Goal: Find specific page/section: Find specific page/section

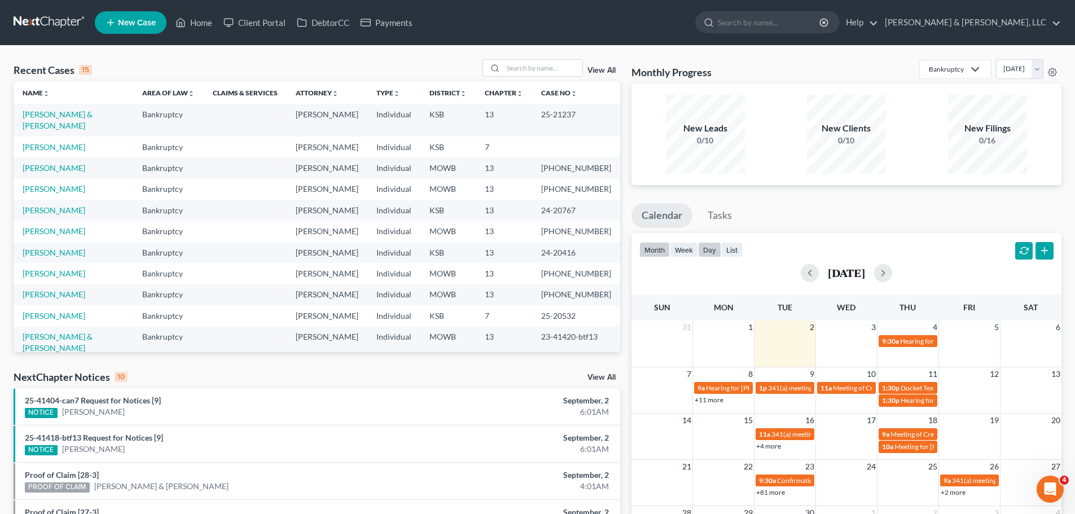
click at [706, 249] on button "day" at bounding box center [709, 249] width 23 height 15
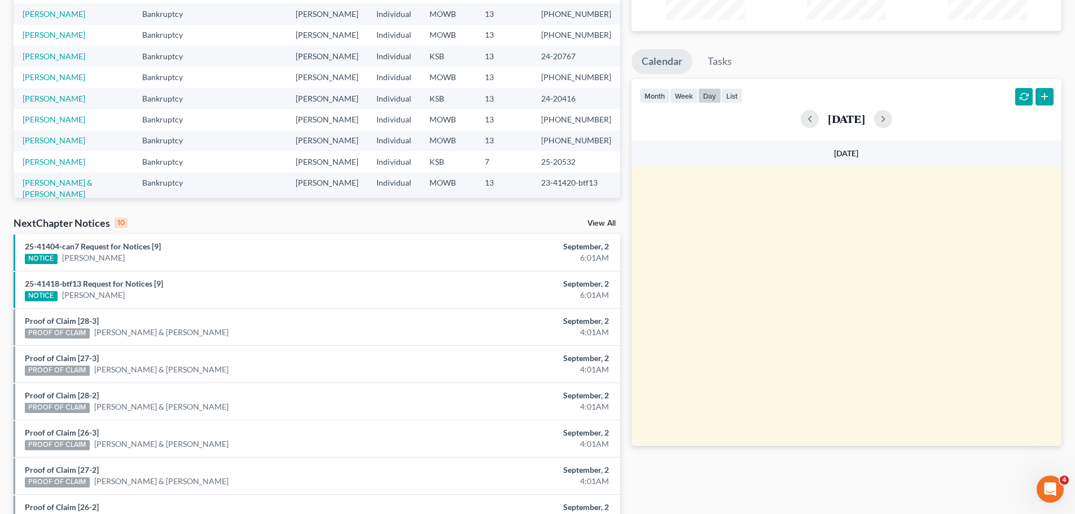
scroll to position [169, 0]
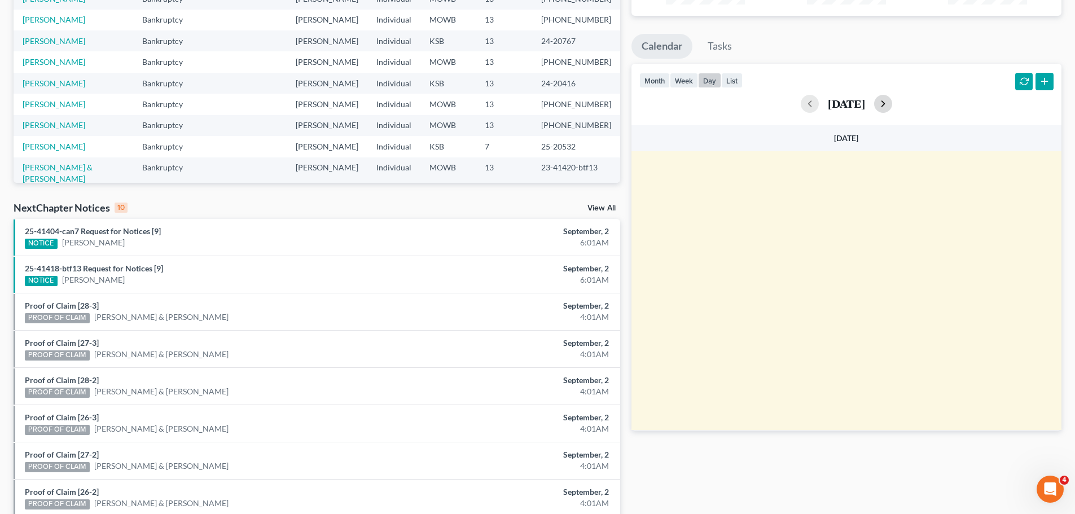
click at [892, 105] on button "button" at bounding box center [883, 104] width 18 height 18
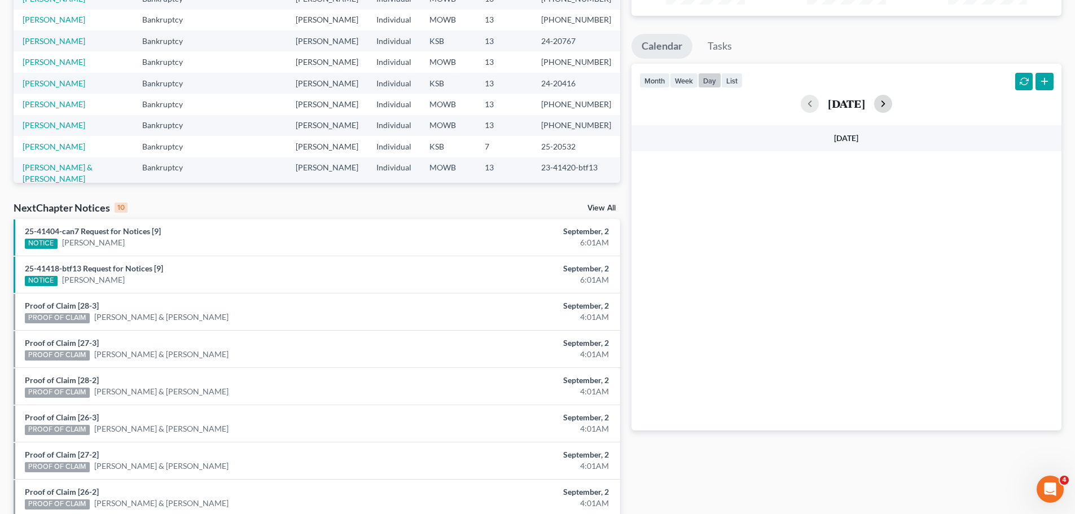
click at [892, 105] on button "button" at bounding box center [883, 104] width 18 height 18
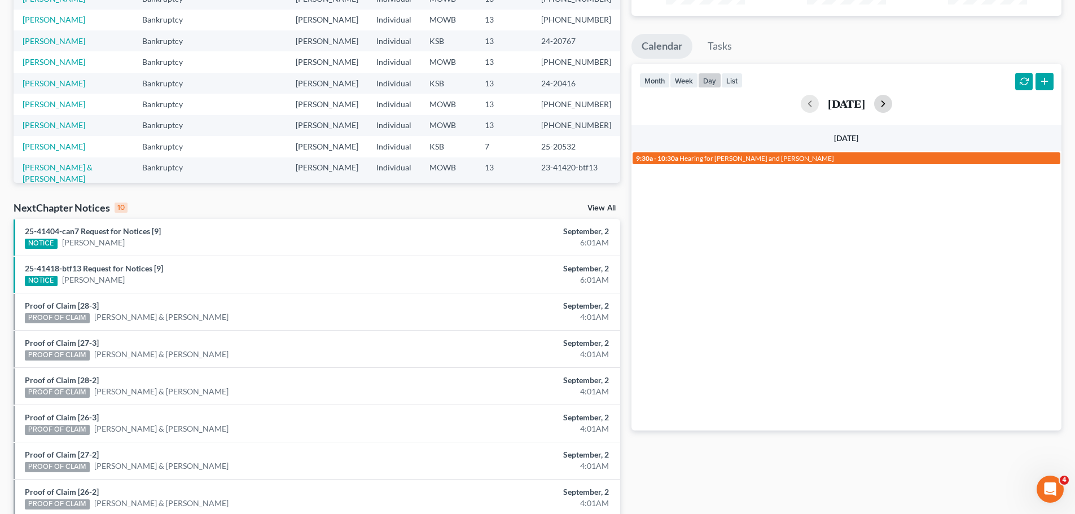
click at [892, 105] on button "button" at bounding box center [883, 104] width 18 height 18
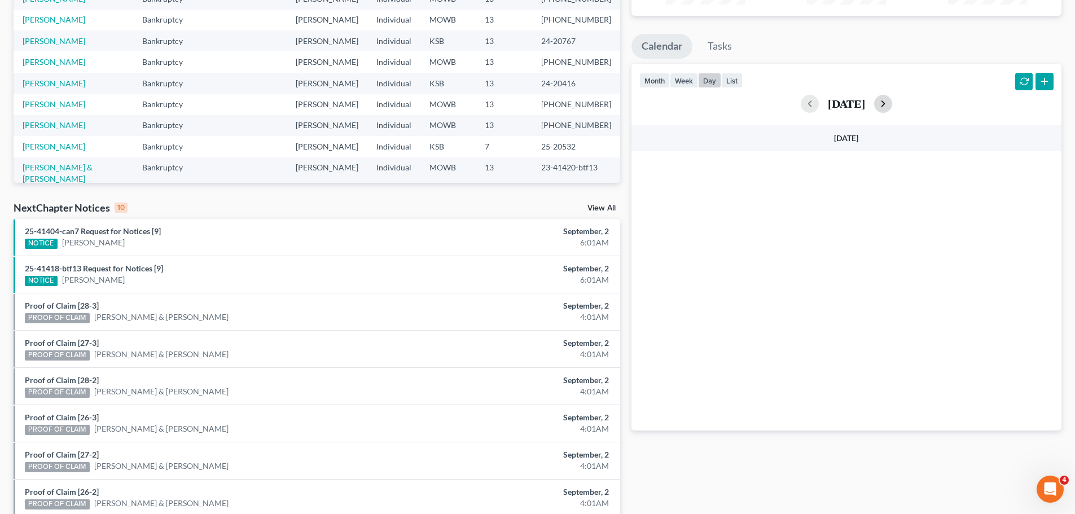
click at [892, 105] on button "button" at bounding box center [883, 104] width 18 height 18
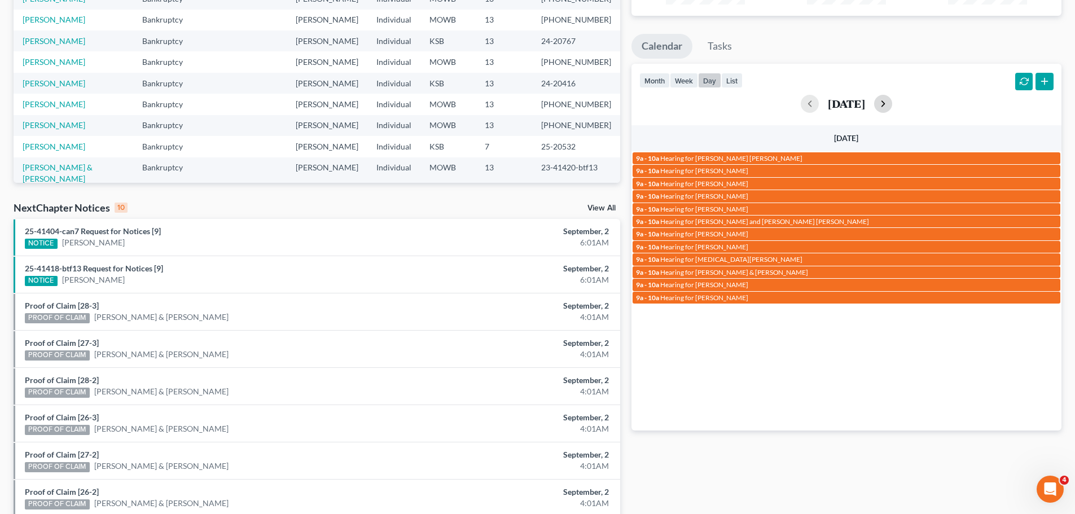
click at [892, 105] on button "button" at bounding box center [883, 104] width 18 height 18
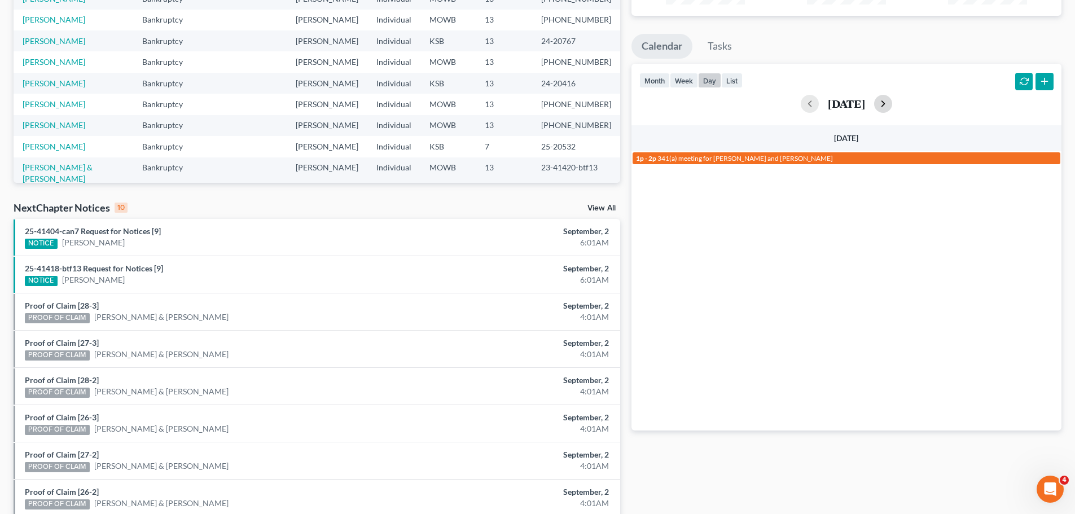
click at [892, 105] on button "button" at bounding box center [883, 104] width 18 height 18
click at [801, 102] on button "button" at bounding box center [810, 104] width 18 height 18
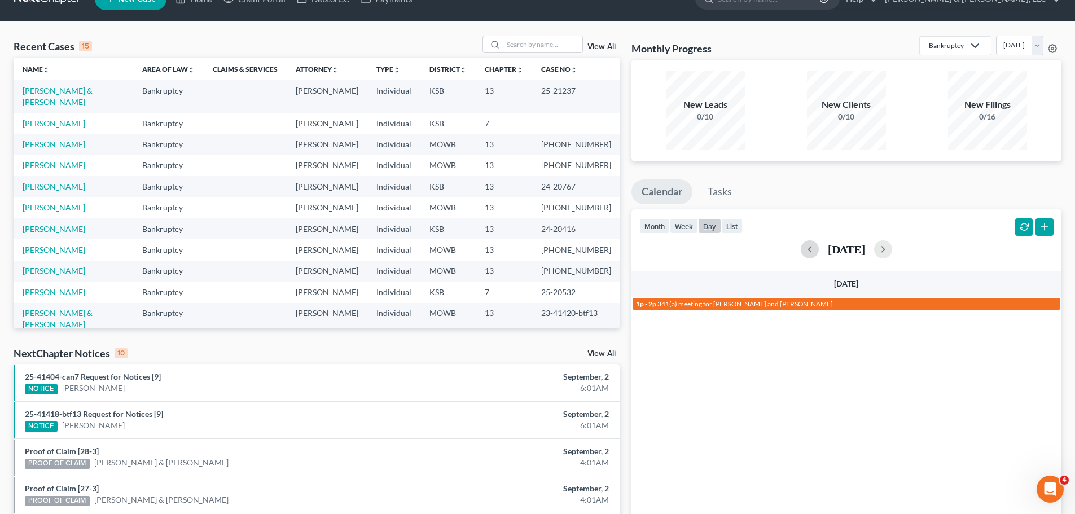
scroll to position [0, 0]
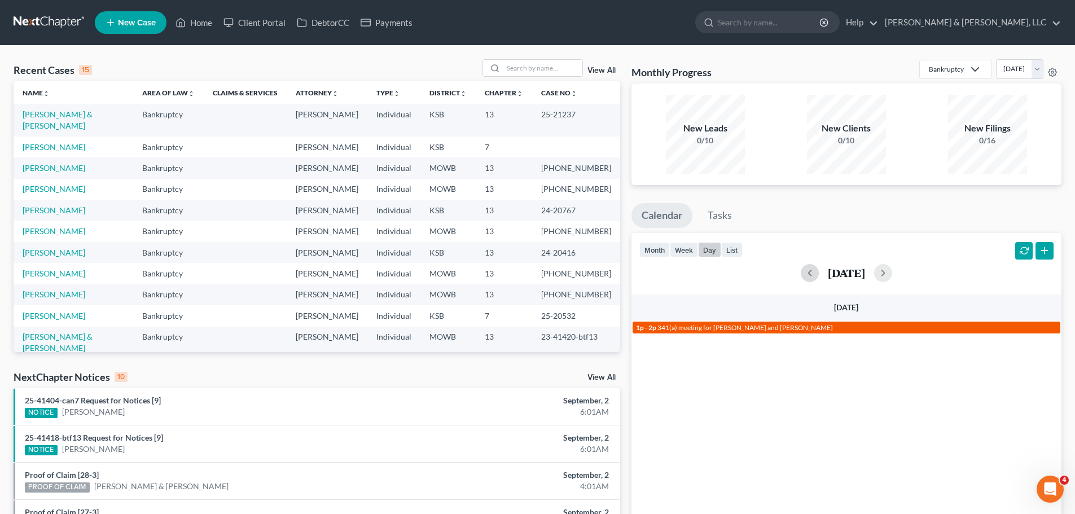
click at [721, 328] on span "341(a) meeting for [PERSON_NAME] and [PERSON_NAME]" at bounding box center [744, 327] width 175 height 8
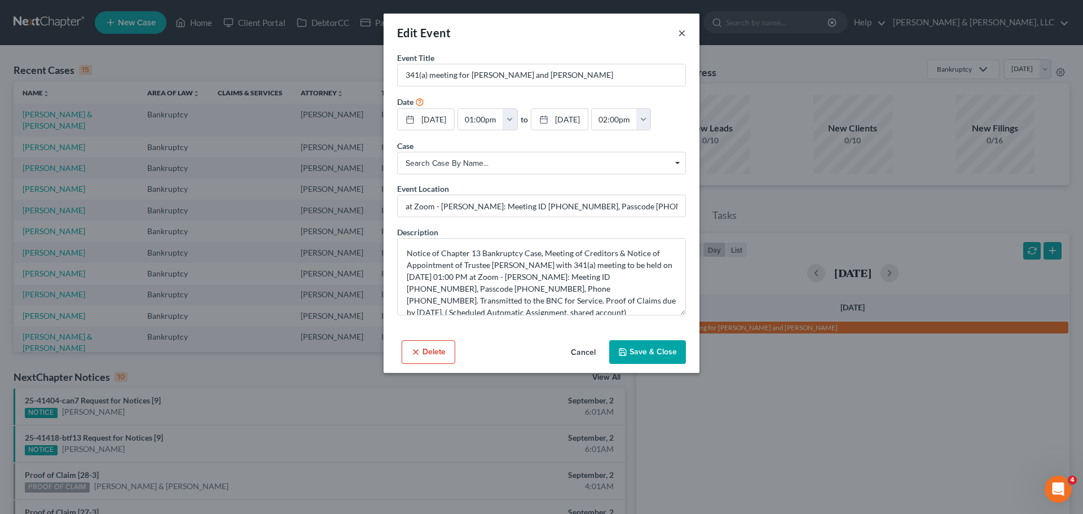
click at [683, 28] on button "×" at bounding box center [682, 33] width 8 height 14
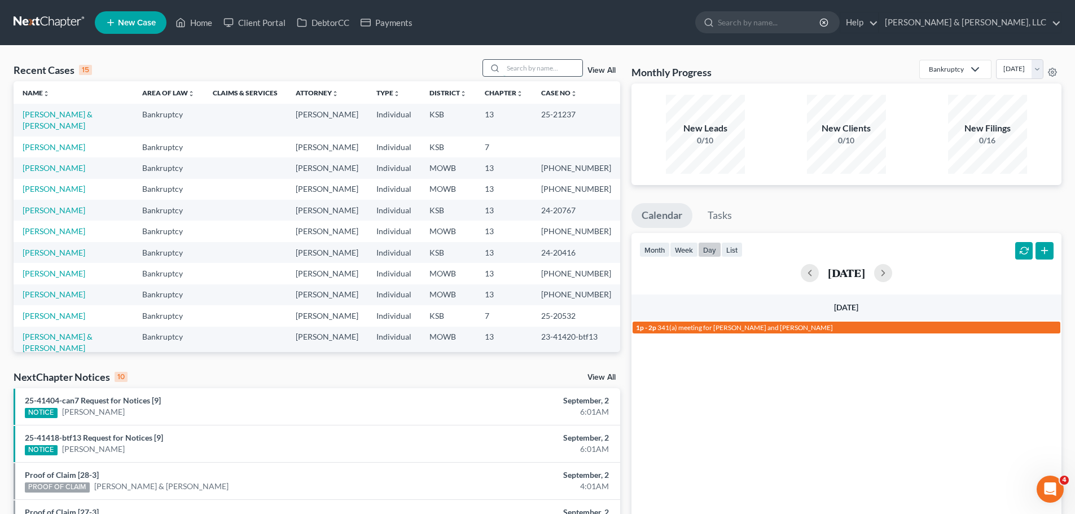
click at [521, 68] on input "search" at bounding box center [542, 68] width 79 height 16
type input "wyatt"
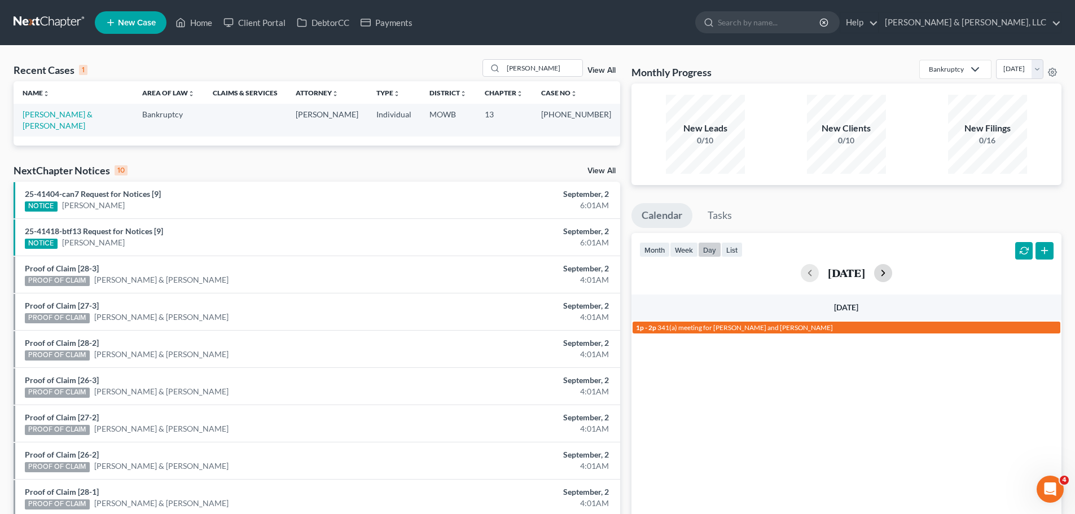
click at [892, 271] on button "button" at bounding box center [883, 273] width 18 height 18
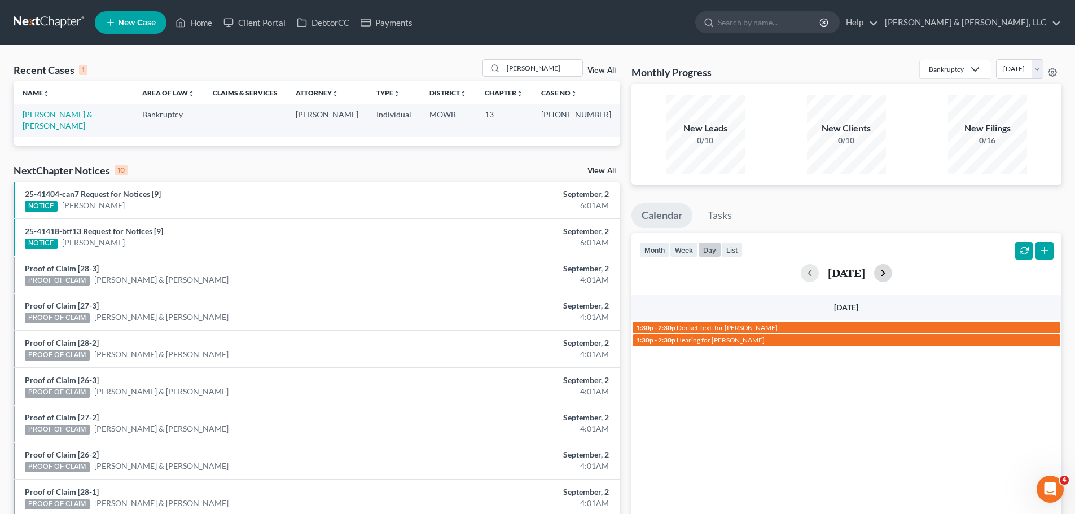
click at [892, 271] on button "button" at bounding box center [883, 273] width 18 height 18
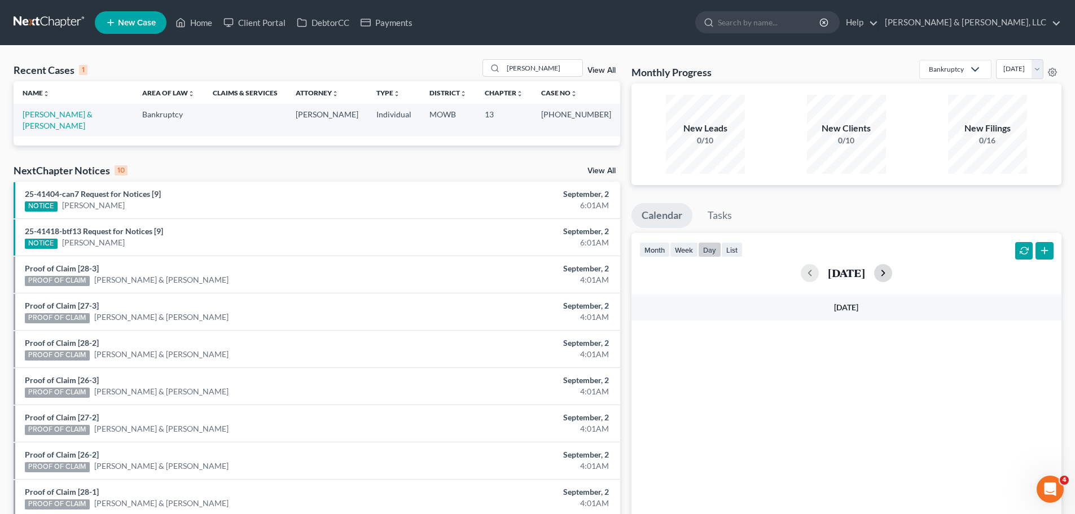
click at [892, 271] on button "button" at bounding box center [883, 273] width 18 height 18
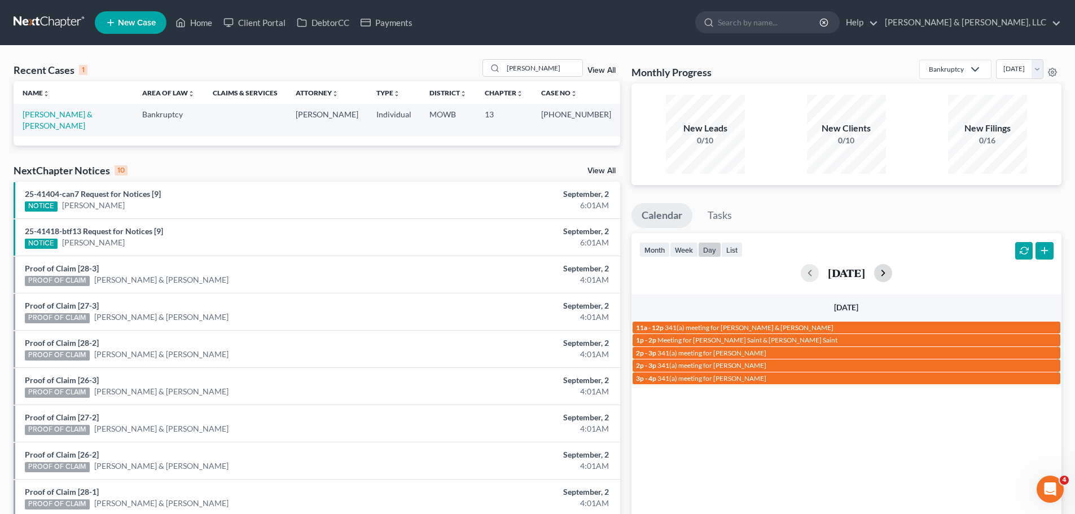
click at [892, 271] on button "button" at bounding box center [883, 273] width 18 height 18
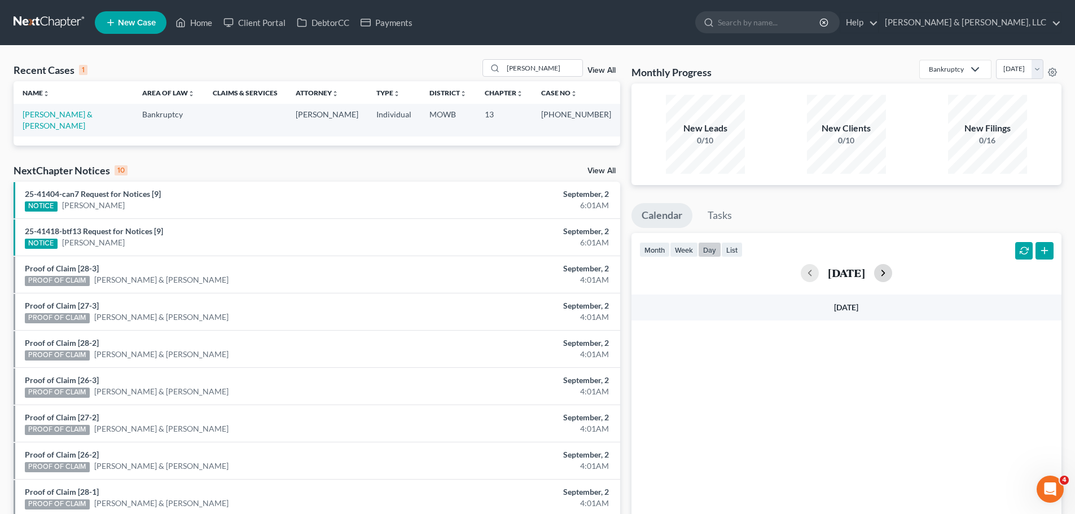
click at [892, 271] on button "button" at bounding box center [883, 273] width 18 height 18
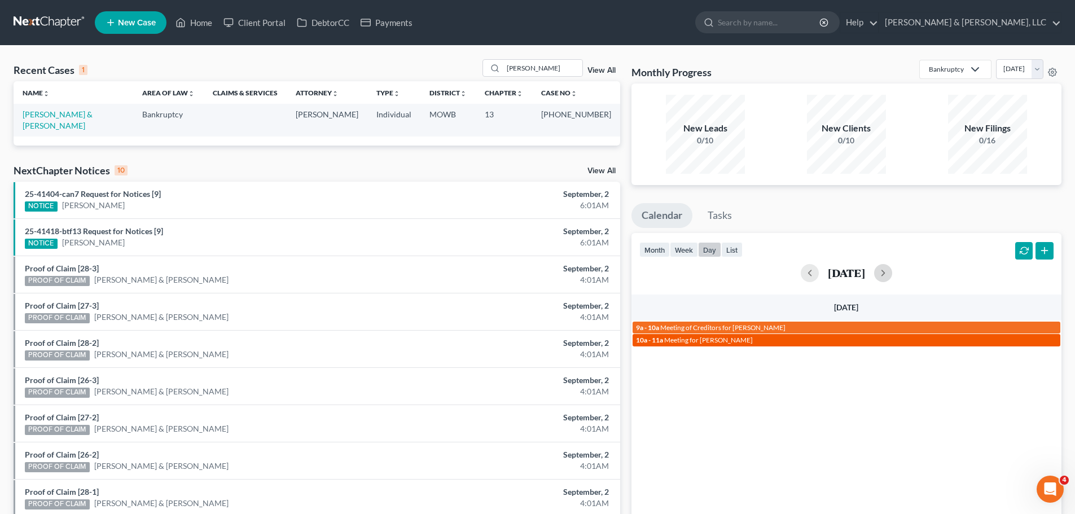
click at [771, 343] on div "10a - 11a Meeting for Diaalo Clements" at bounding box center [846, 340] width 421 height 8
select select "Days"
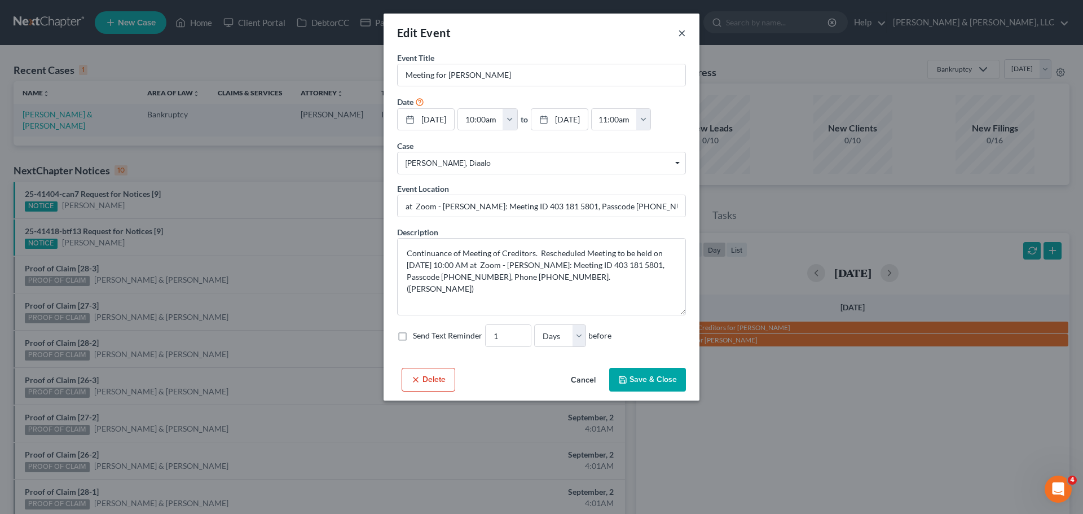
click at [683, 36] on button "×" at bounding box center [682, 33] width 8 height 14
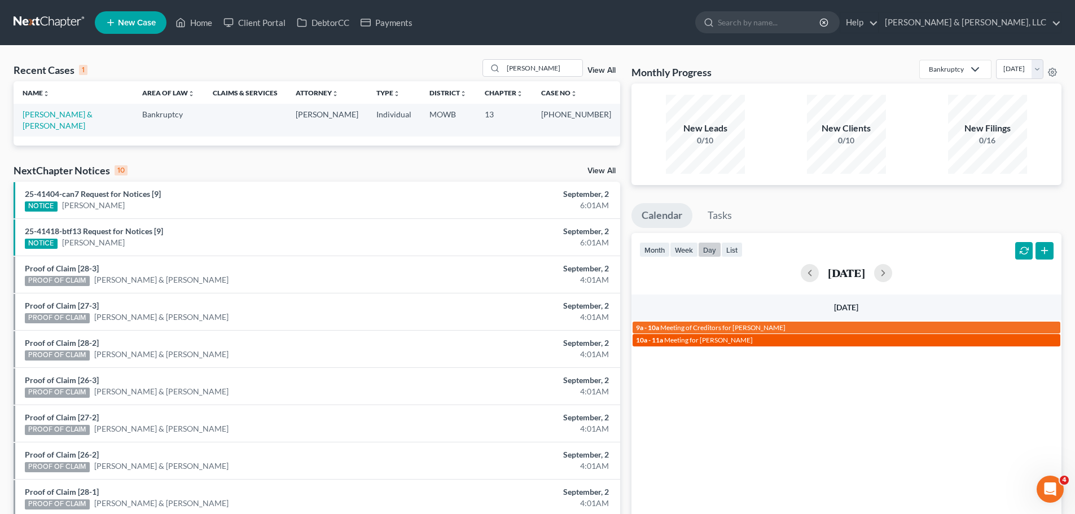
click at [725, 335] on link "10a - 11a Meeting for Diaalo Clements" at bounding box center [846, 340] width 428 height 12
select select "Days"
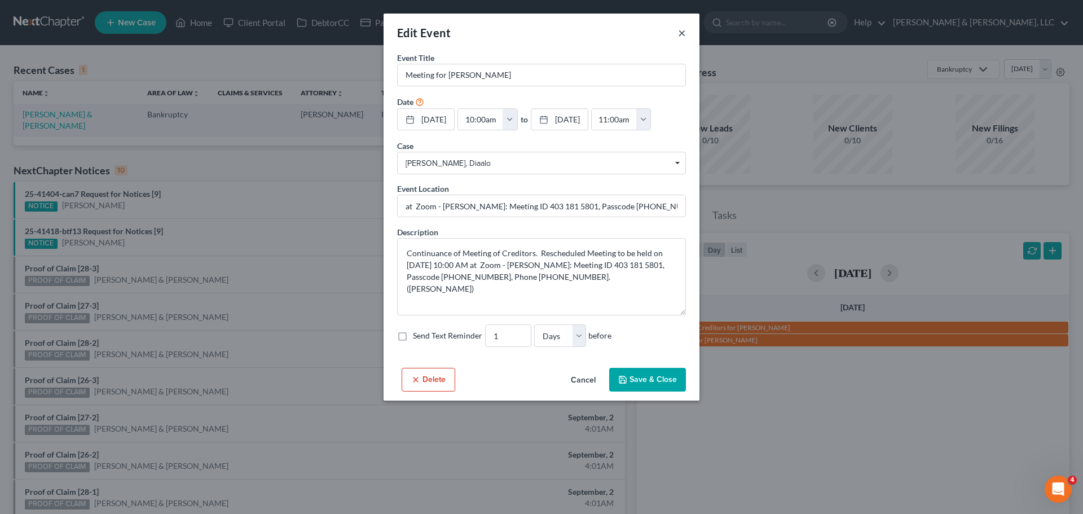
click at [681, 35] on button "×" at bounding box center [682, 33] width 8 height 14
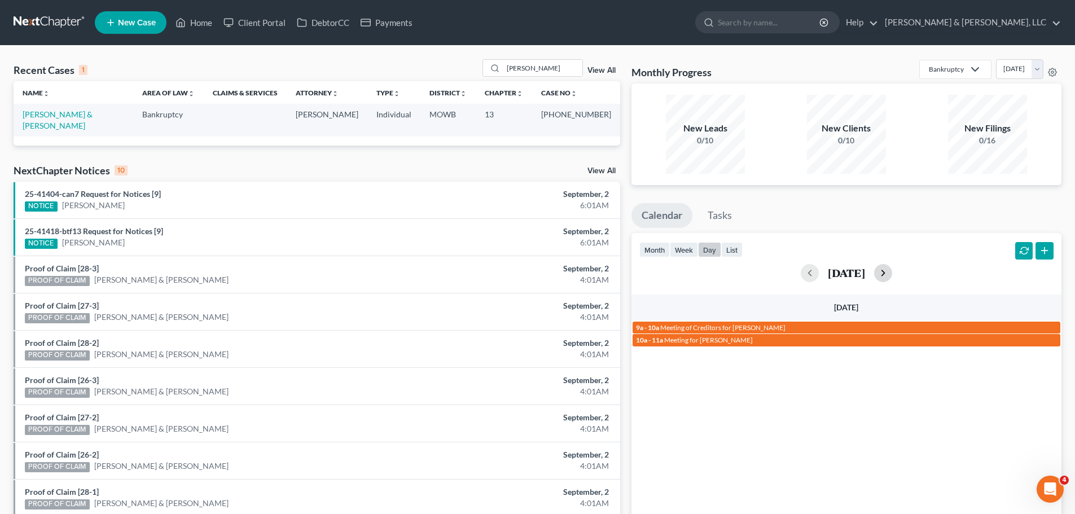
click at [892, 271] on button "button" at bounding box center [883, 273] width 18 height 18
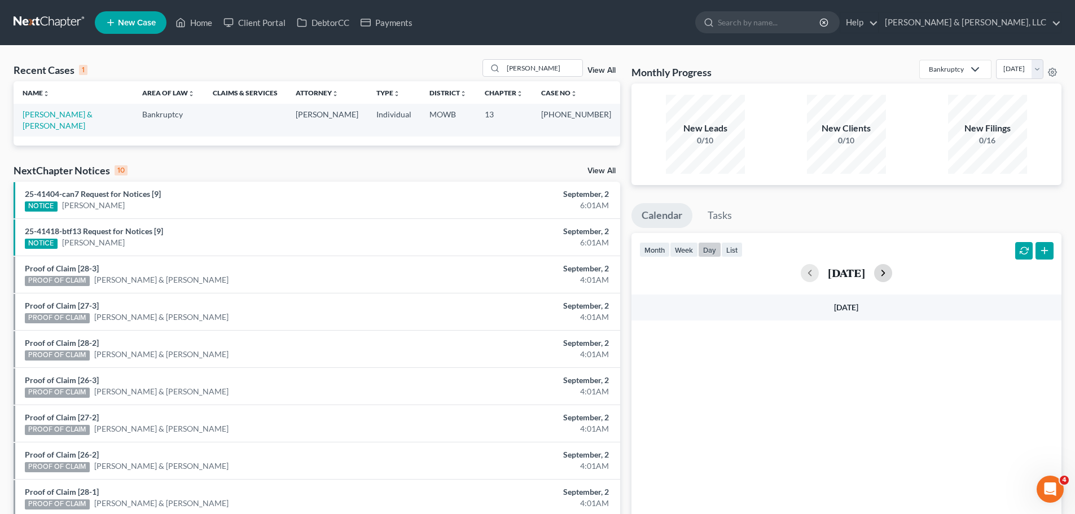
click at [892, 271] on button "button" at bounding box center [883, 273] width 18 height 18
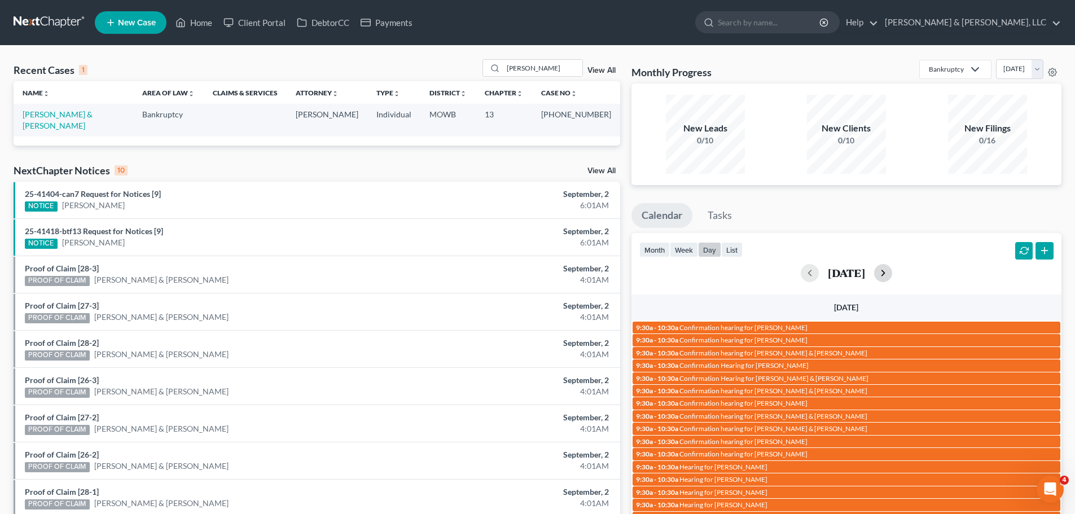
click at [892, 274] on button "button" at bounding box center [883, 273] width 18 height 18
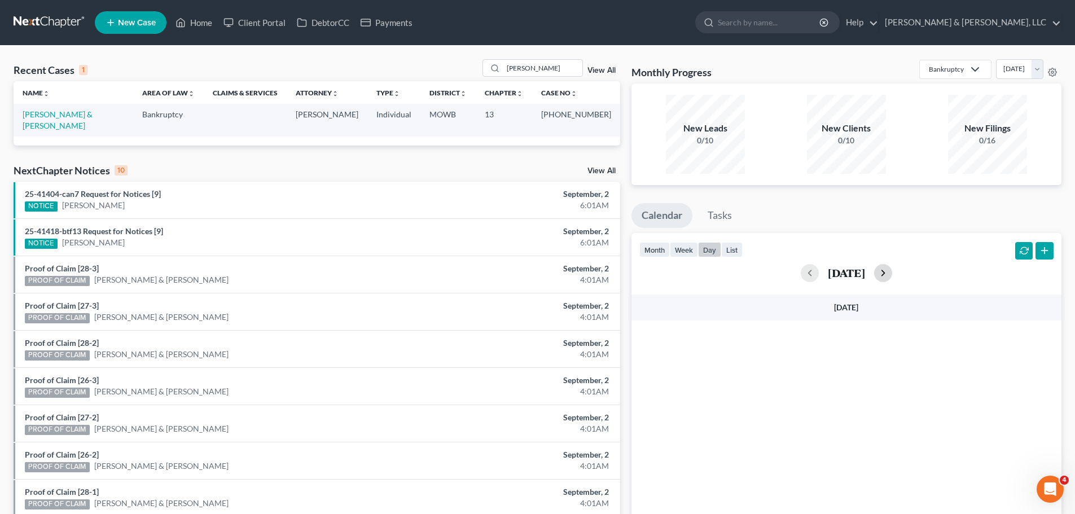
click at [892, 274] on button "button" at bounding box center [883, 273] width 18 height 18
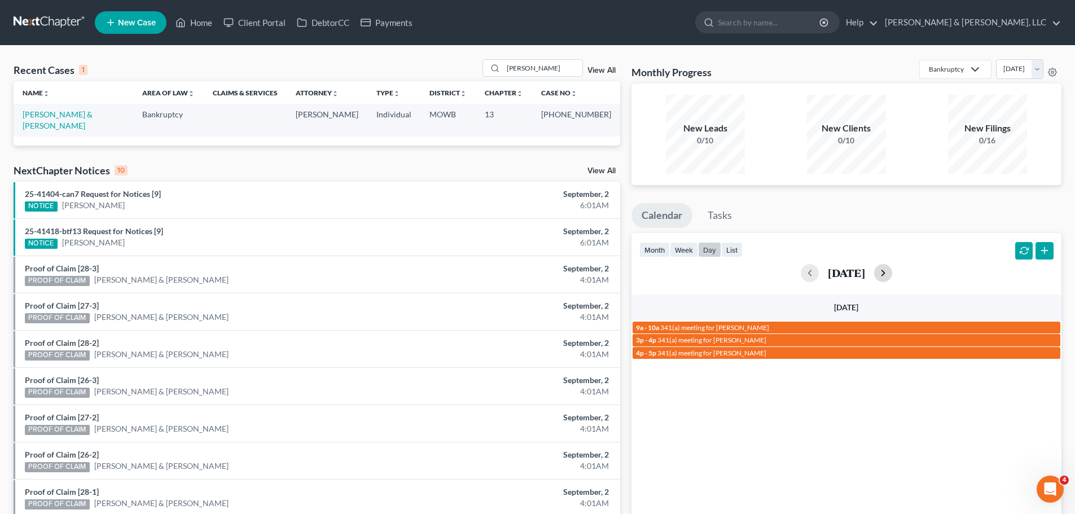
click at [892, 271] on button "button" at bounding box center [883, 273] width 18 height 18
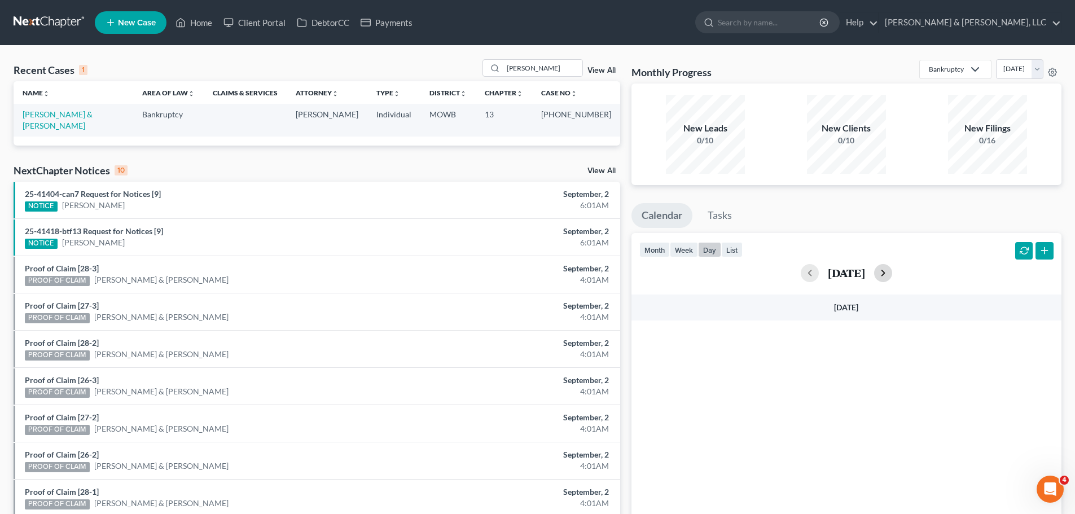
click at [892, 270] on button "button" at bounding box center [883, 273] width 18 height 18
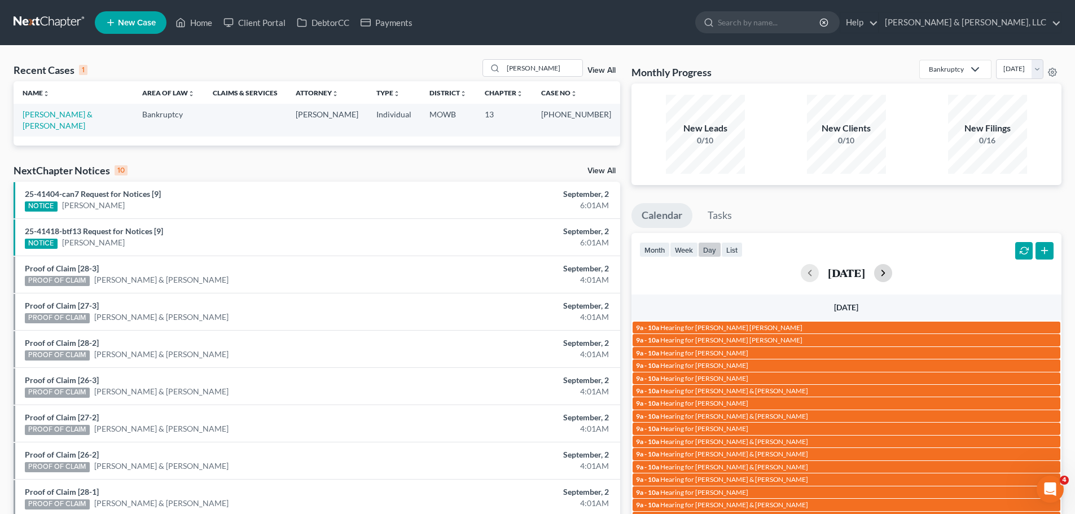
click at [892, 270] on button "button" at bounding box center [883, 273] width 18 height 18
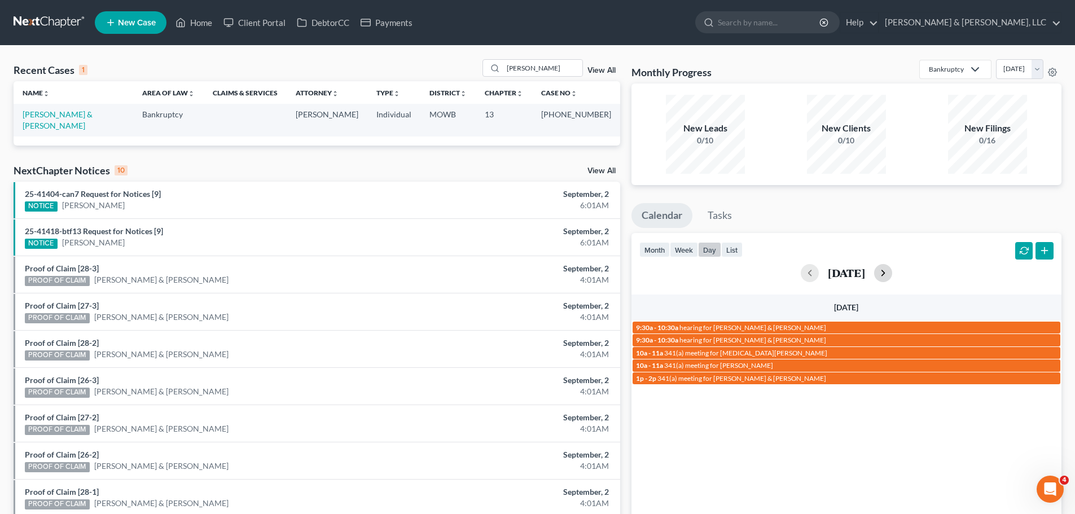
click at [892, 270] on button "button" at bounding box center [883, 273] width 18 height 18
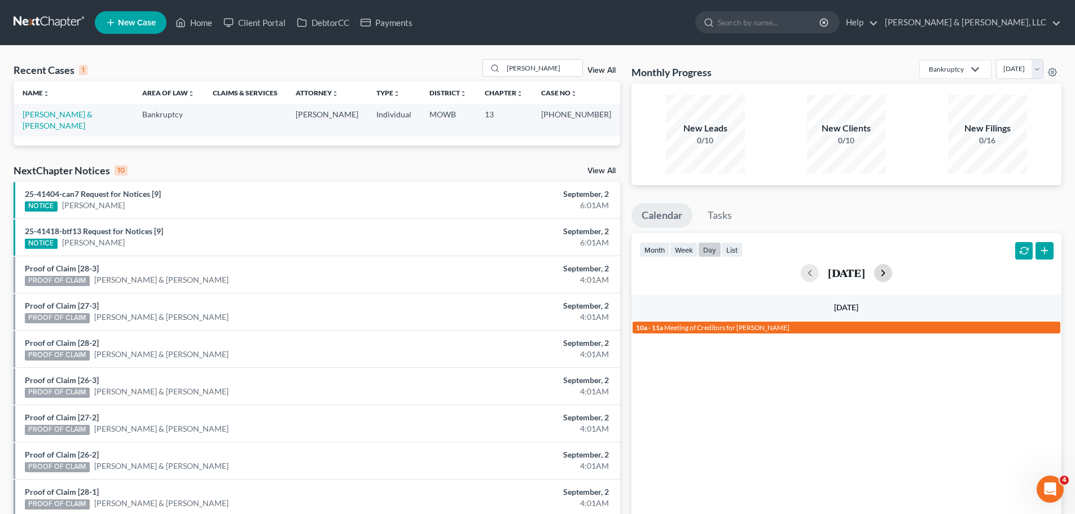
click at [892, 275] on button "button" at bounding box center [883, 273] width 18 height 18
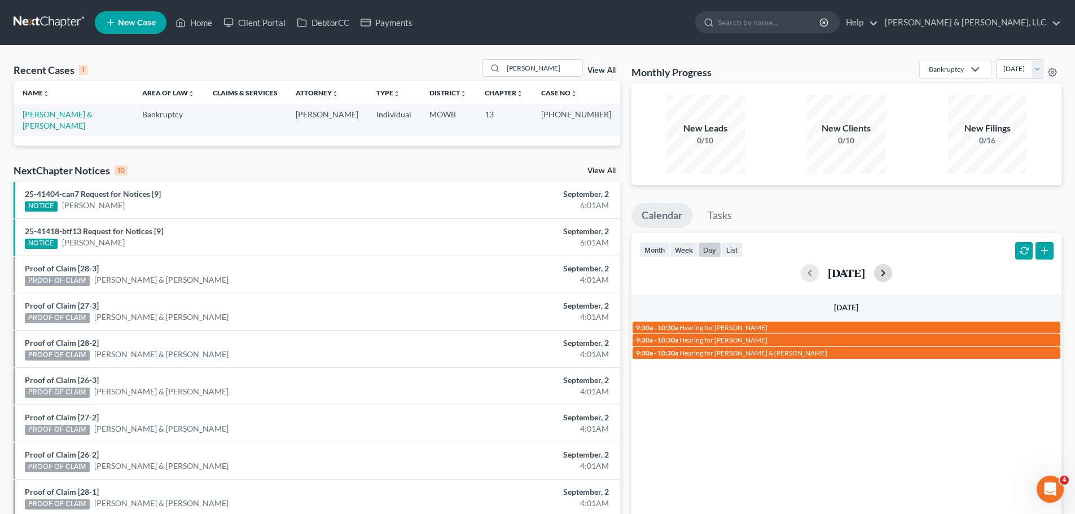
click at [892, 275] on button "button" at bounding box center [883, 273] width 18 height 18
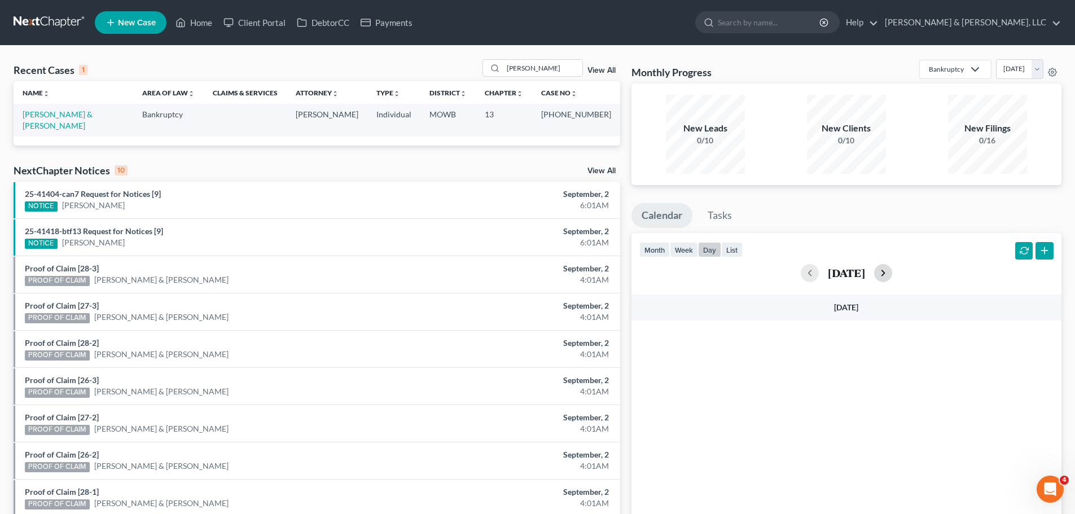
click at [892, 275] on button "button" at bounding box center [883, 273] width 18 height 18
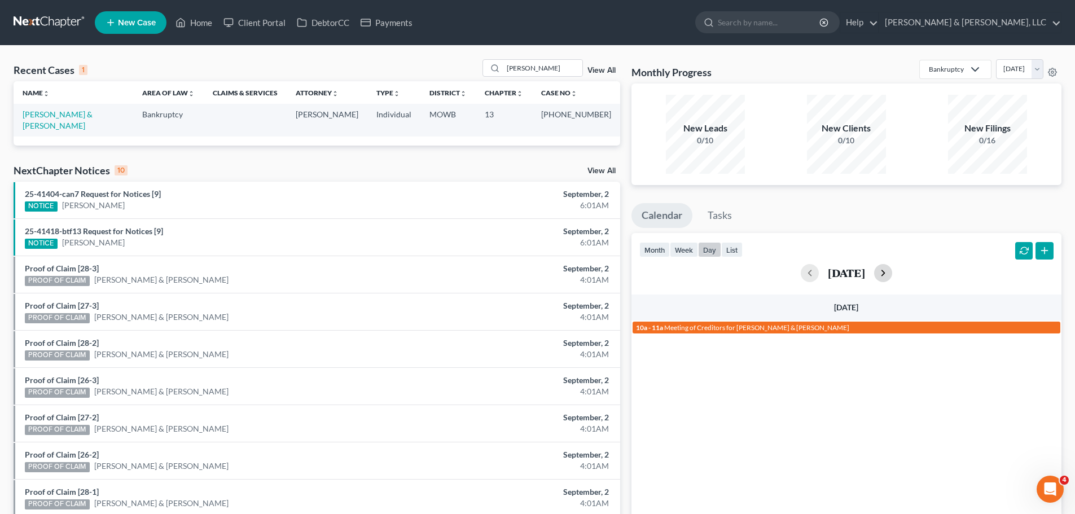
click at [892, 274] on button "button" at bounding box center [883, 273] width 18 height 18
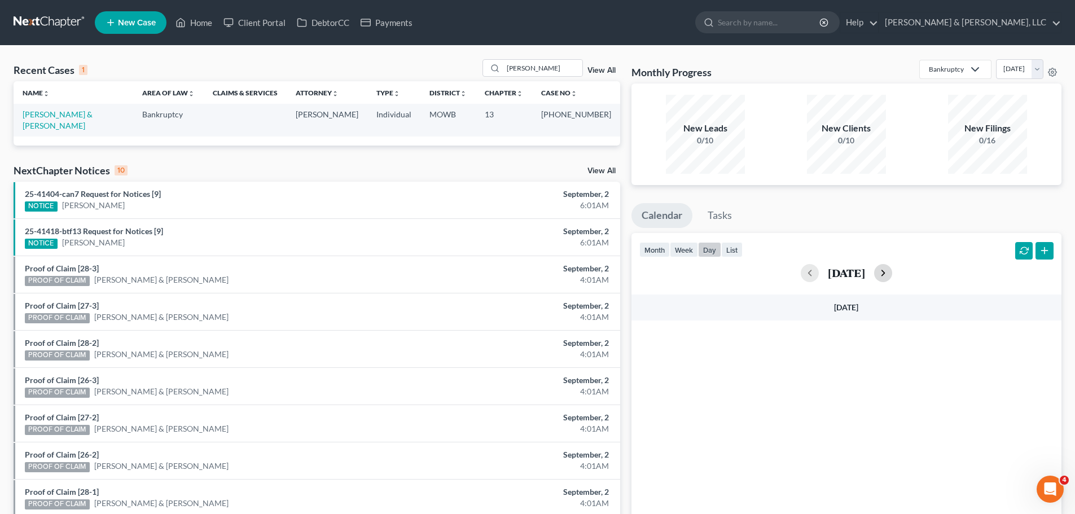
click at [892, 273] on button "button" at bounding box center [883, 273] width 18 height 18
click at [208, 25] on link "Home" at bounding box center [194, 22] width 48 height 20
drag, startPoint x: 552, startPoint y: 64, endPoint x: 446, endPoint y: 68, distance: 105.6
click at [447, 68] on div "Recent Cases 1 wyatt View All" at bounding box center [317, 70] width 606 height 22
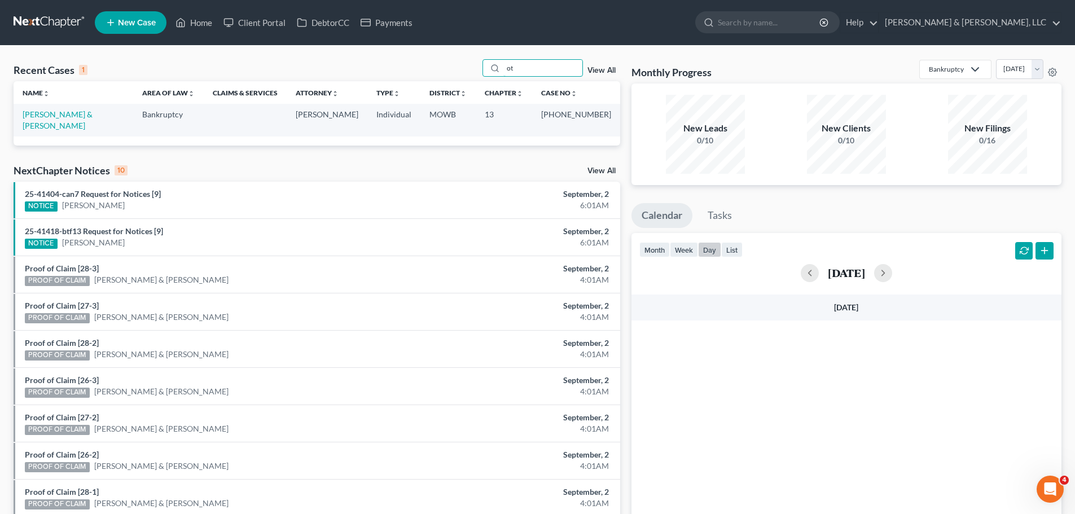
type input "o"
type input "roth"
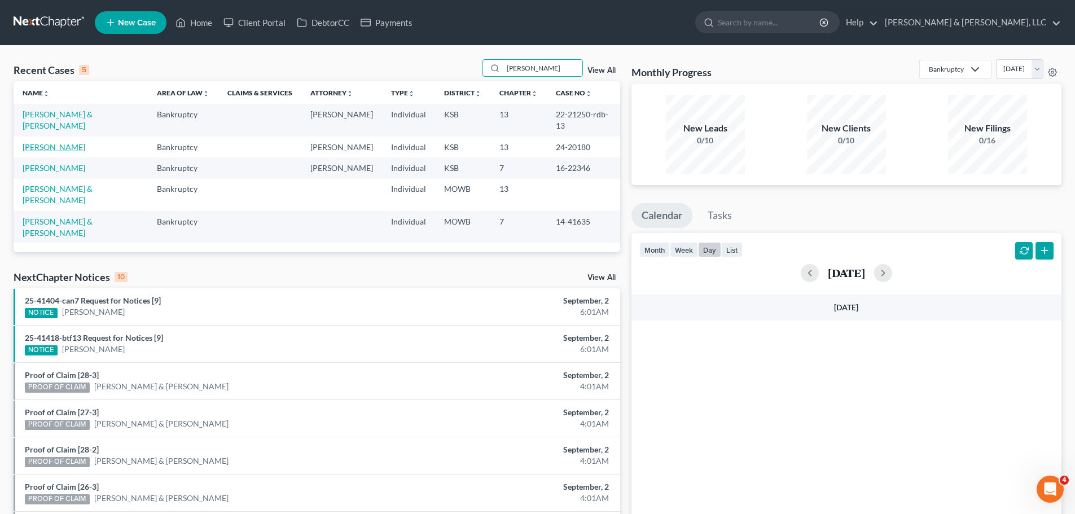
click at [74, 142] on link "[PERSON_NAME]" at bounding box center [54, 147] width 63 height 10
select select "2"
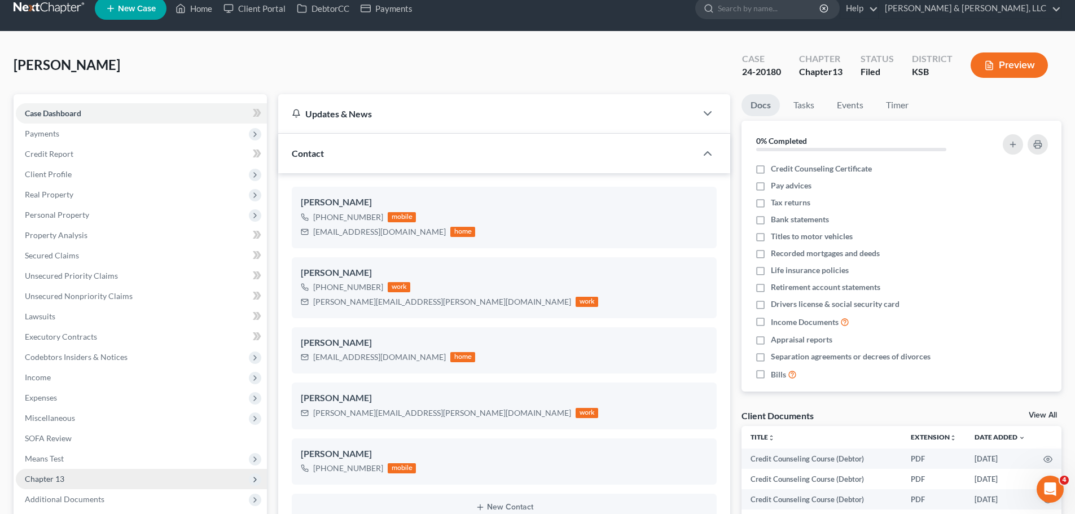
scroll to position [169, 0]
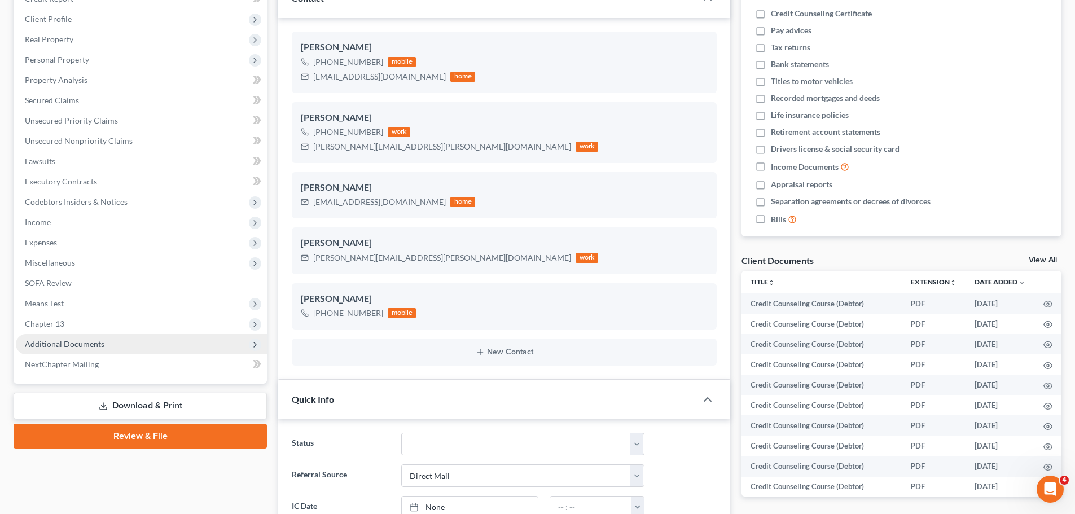
click at [106, 337] on span "Additional Documents" at bounding box center [141, 344] width 251 height 20
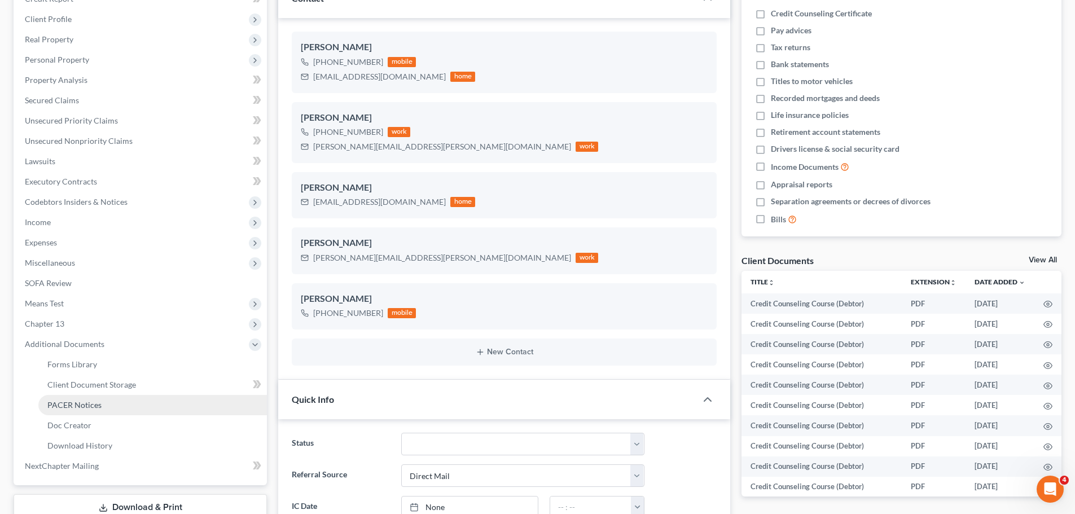
click at [95, 400] on span "PACER Notices" at bounding box center [74, 405] width 54 height 10
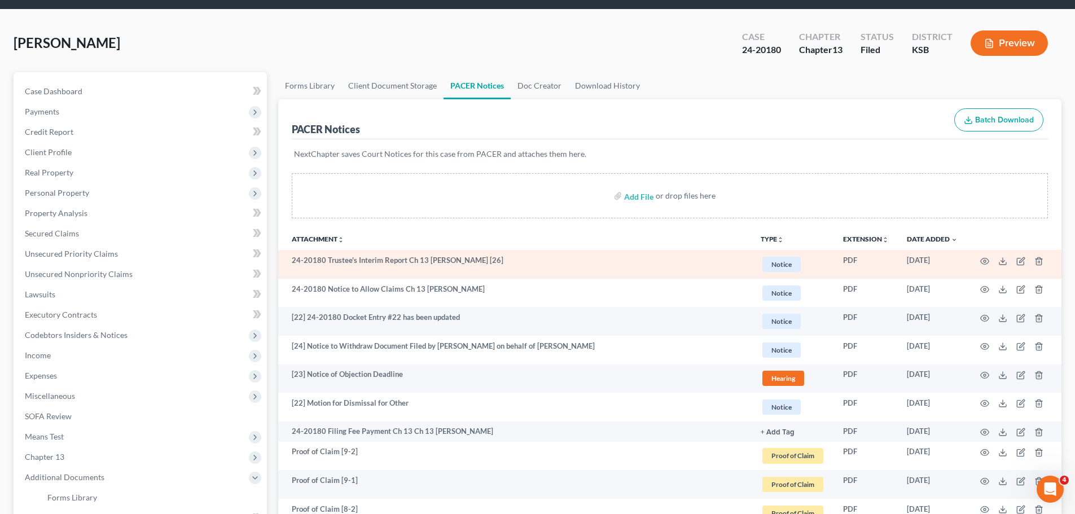
scroll to position [56, 0]
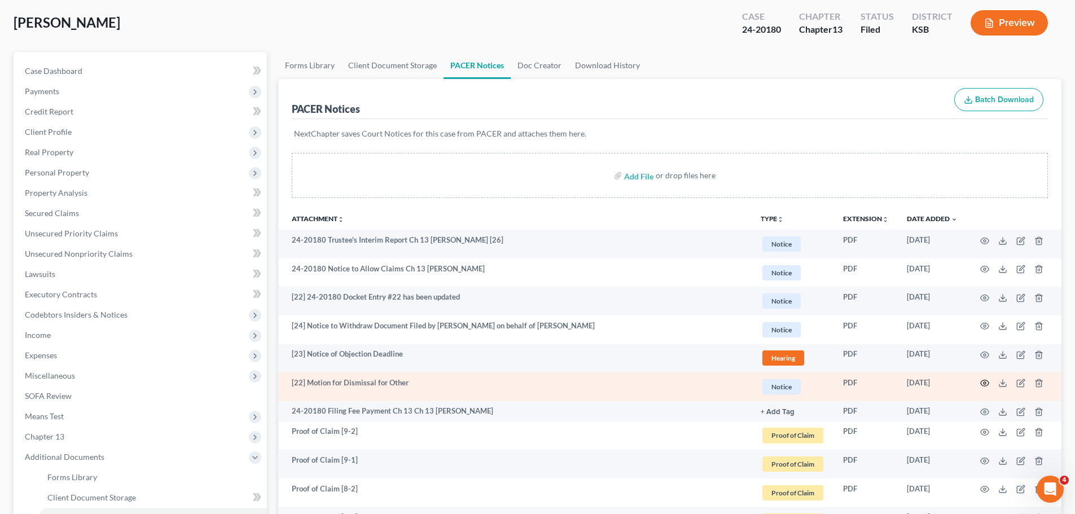
click at [986, 381] on icon "button" at bounding box center [984, 383] width 9 height 9
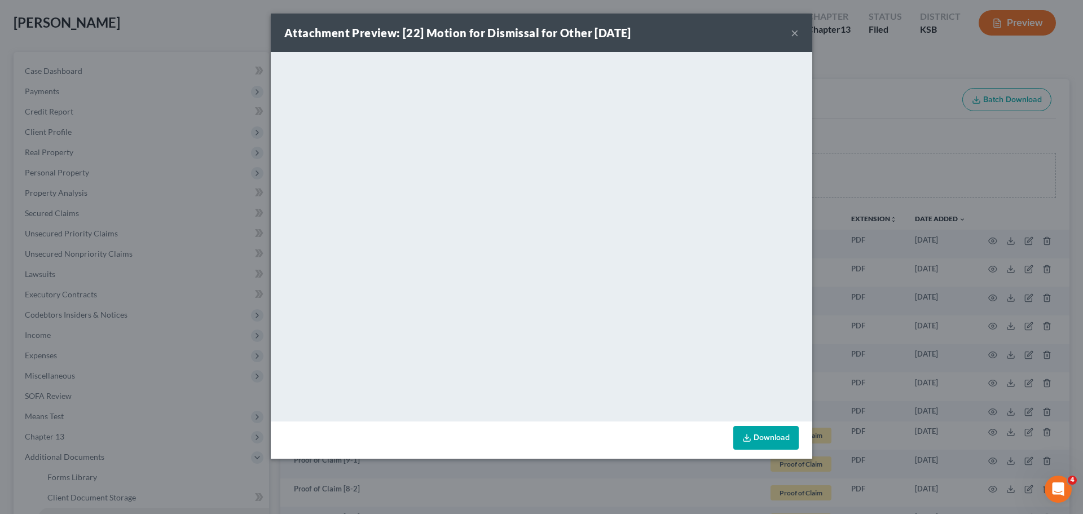
click at [793, 31] on button "×" at bounding box center [795, 33] width 8 height 14
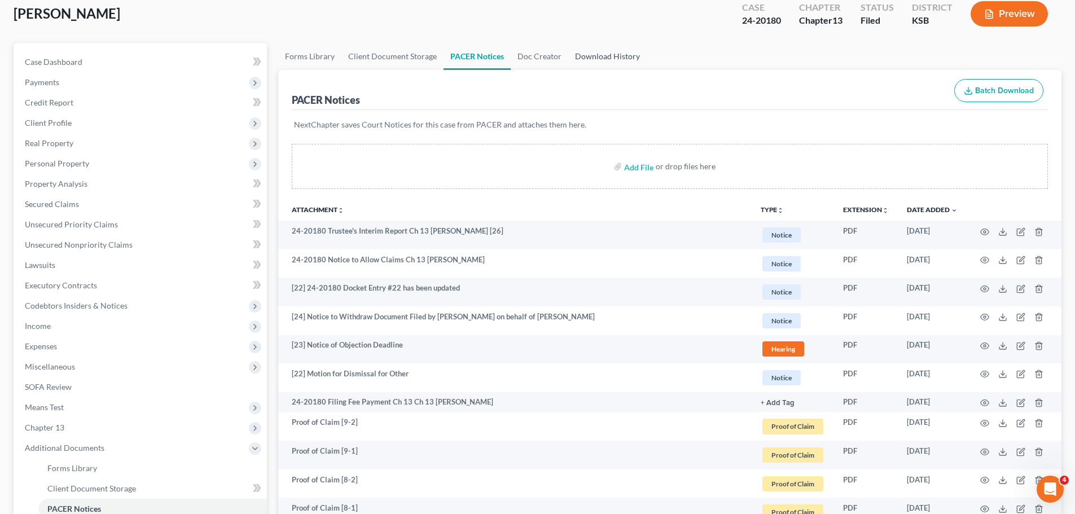
scroll to position [0, 0]
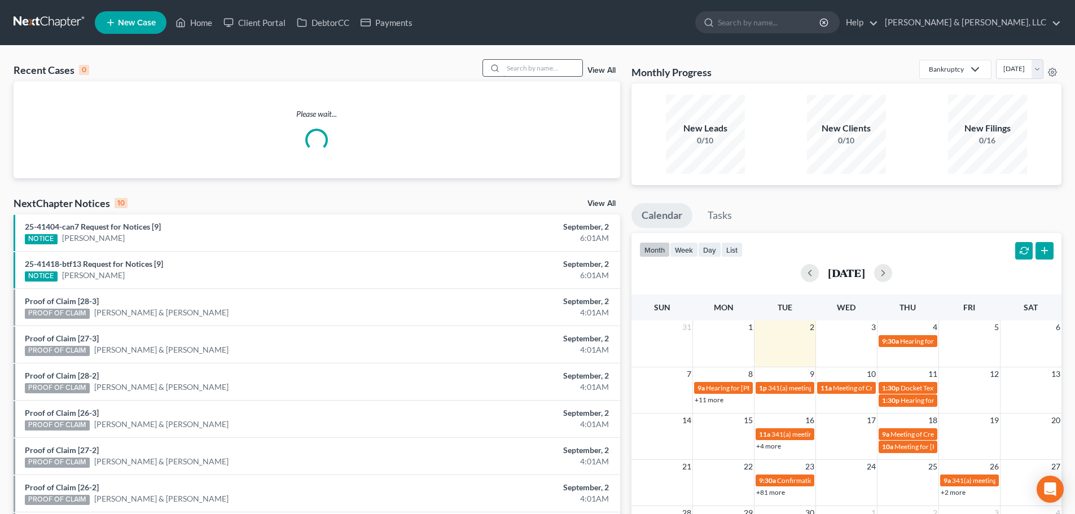
click at [528, 71] on input "search" at bounding box center [542, 68] width 79 height 16
type input "[PERSON_NAME]"
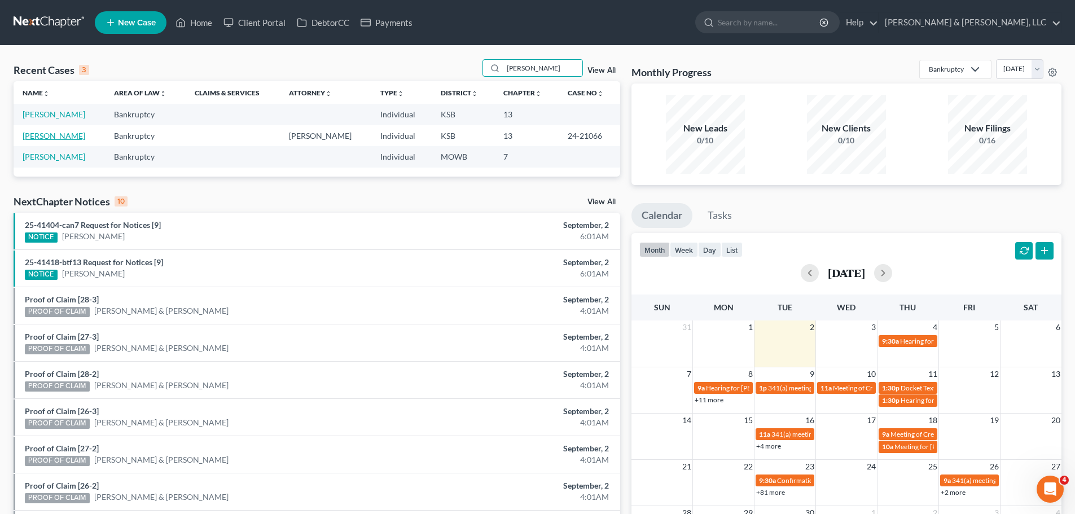
click at [69, 134] on link "[PERSON_NAME]" at bounding box center [54, 136] width 63 height 10
select select "2"
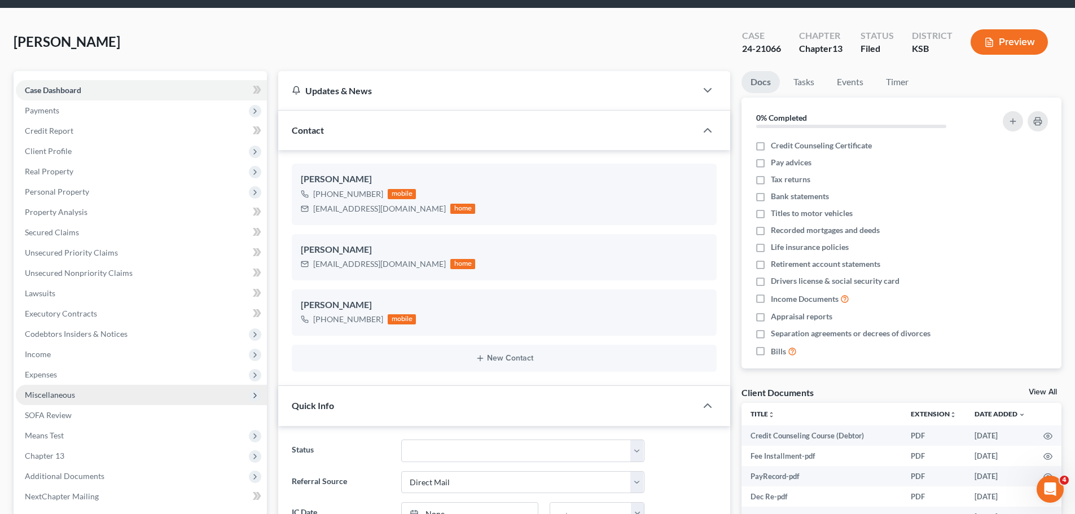
scroll to position [113, 0]
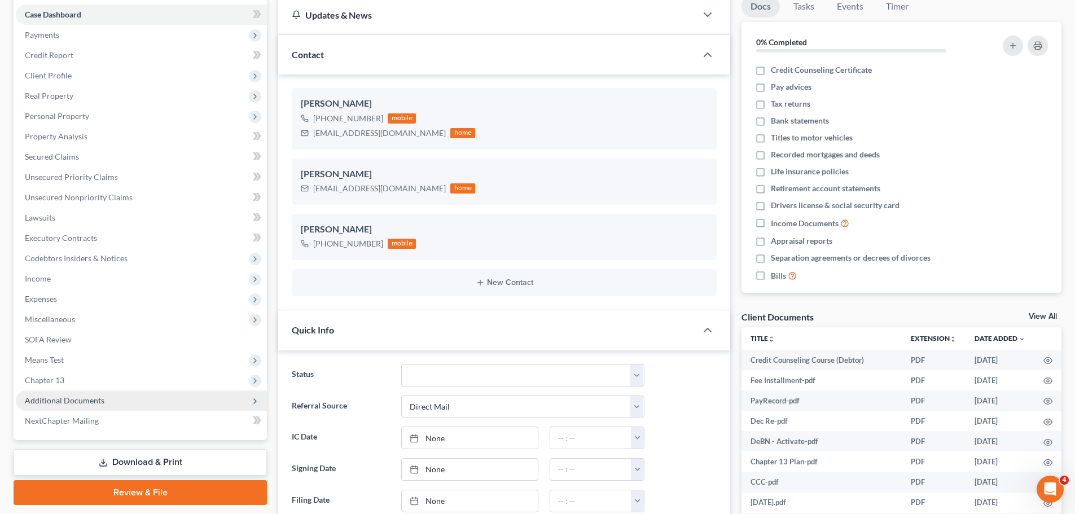
click at [86, 397] on span "Additional Documents" at bounding box center [65, 400] width 80 height 10
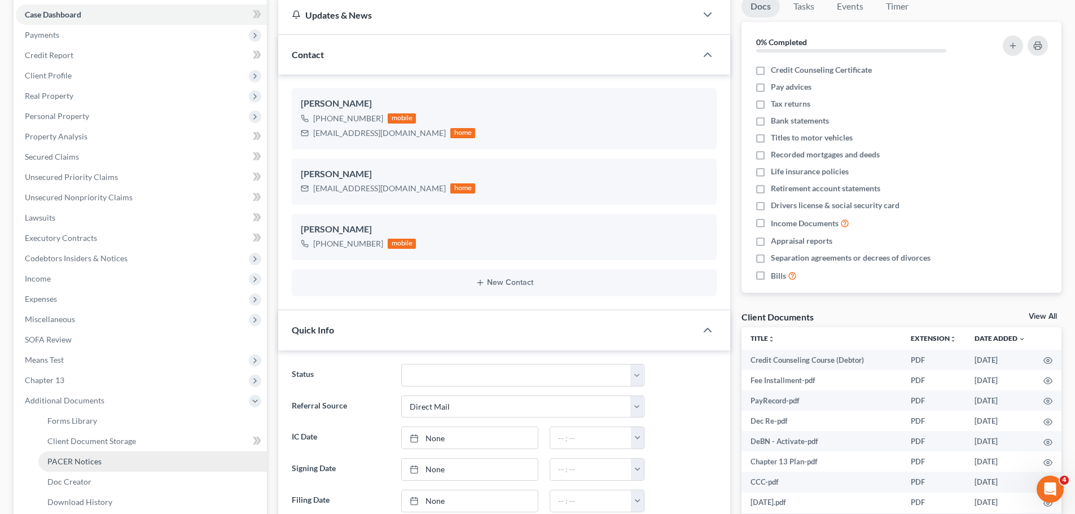
click at [95, 456] on span "PACER Notices" at bounding box center [74, 461] width 54 height 10
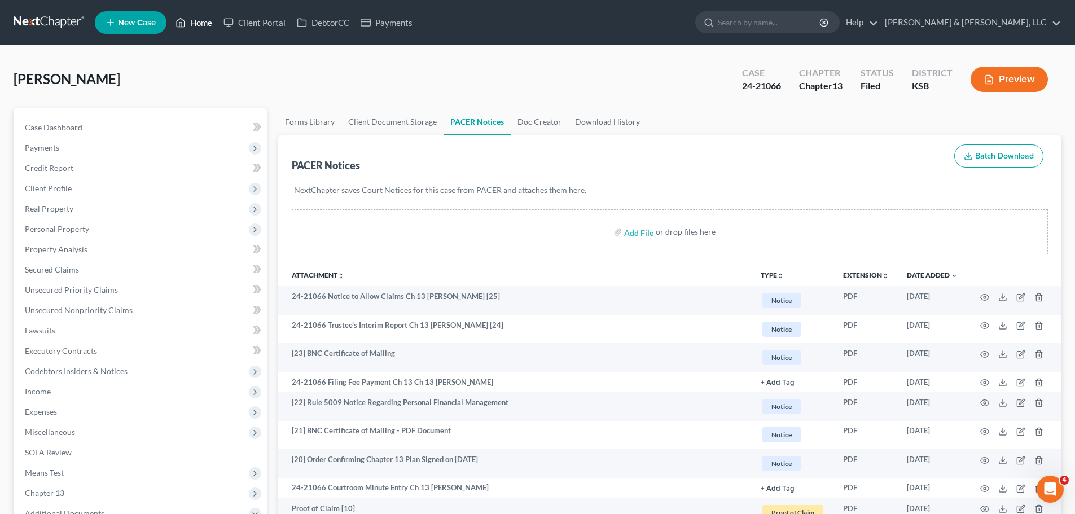
click at [206, 25] on link "Home" at bounding box center [194, 22] width 48 height 20
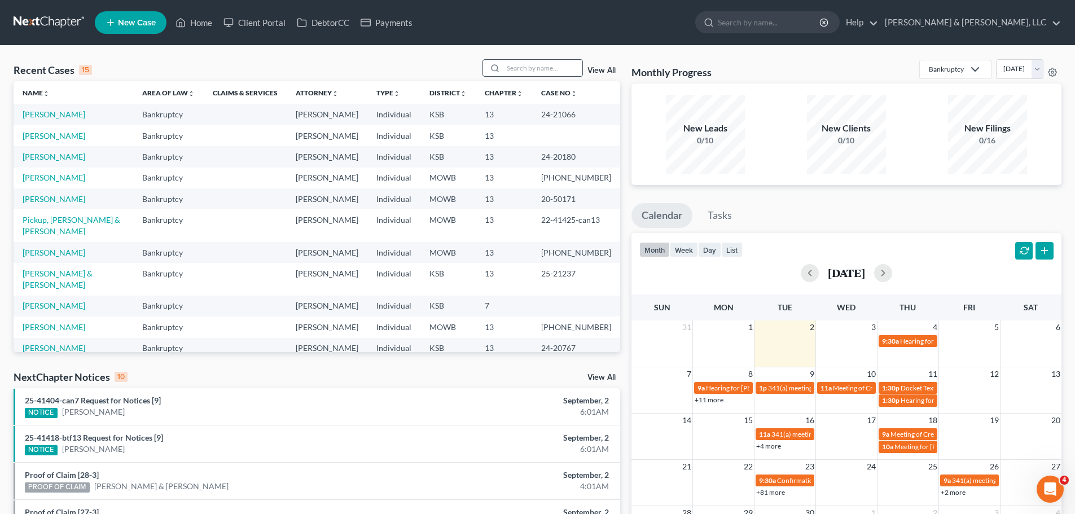
click at [532, 69] on input "search" at bounding box center [542, 68] width 79 height 16
type input "[PERSON_NAME]"
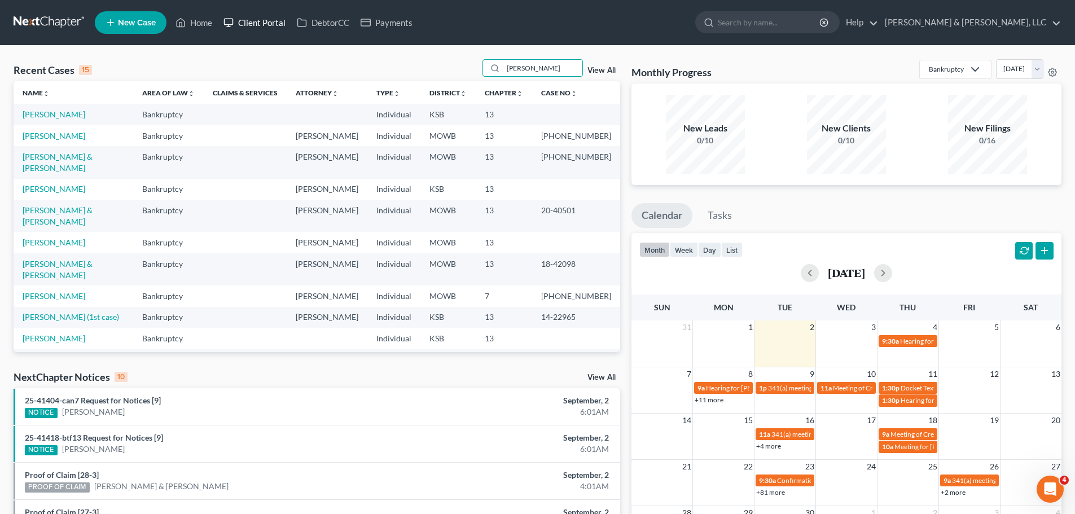
click at [257, 24] on link "Client Portal" at bounding box center [254, 22] width 73 height 20
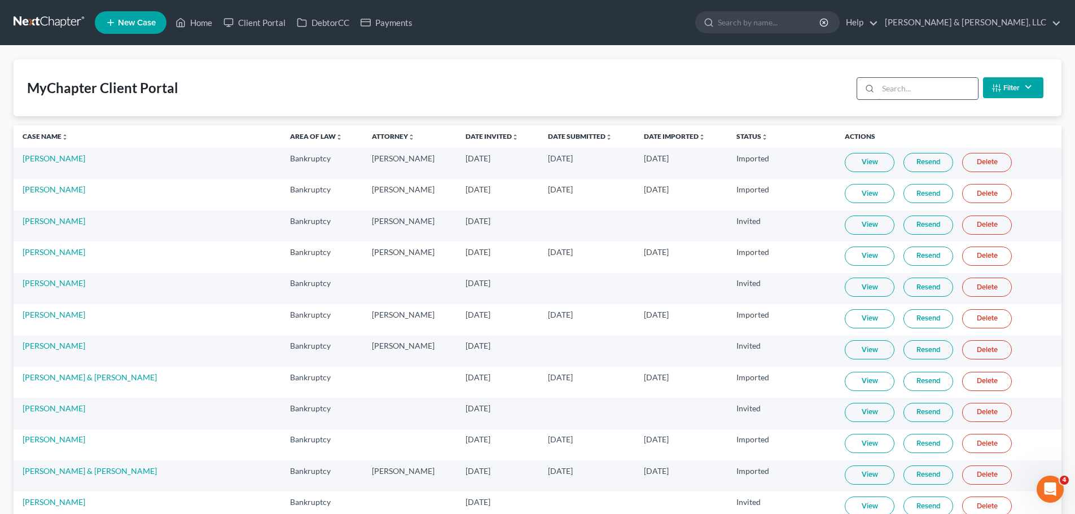
click at [949, 90] on input "search" at bounding box center [928, 88] width 100 height 21
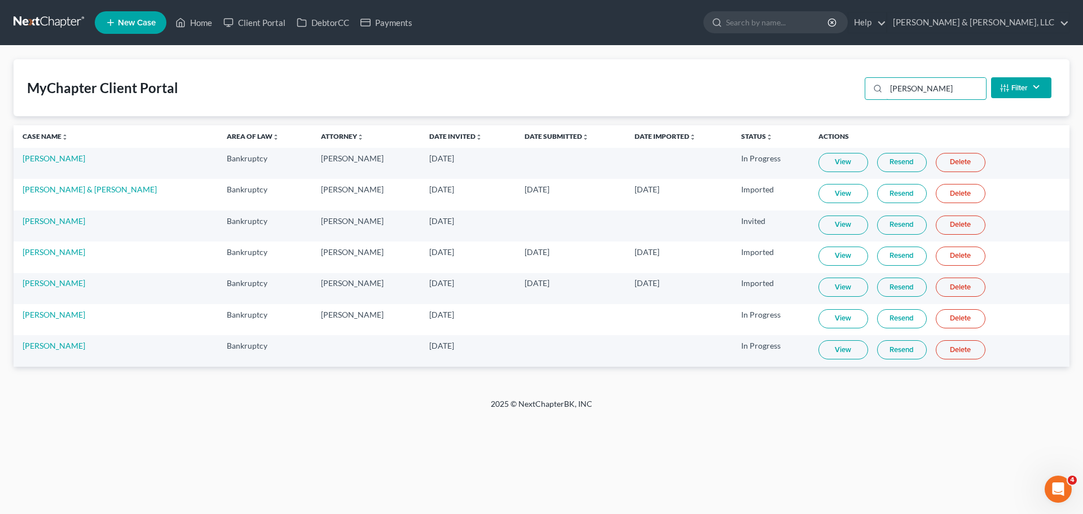
drag, startPoint x: 916, startPoint y: 89, endPoint x: 857, endPoint y: 92, distance: 58.8
click at [857, 92] on div "MyChapter Client Portal [PERSON_NAME] Filter Status Filter... Invited With Paym…" at bounding box center [542, 87] width 1056 height 57
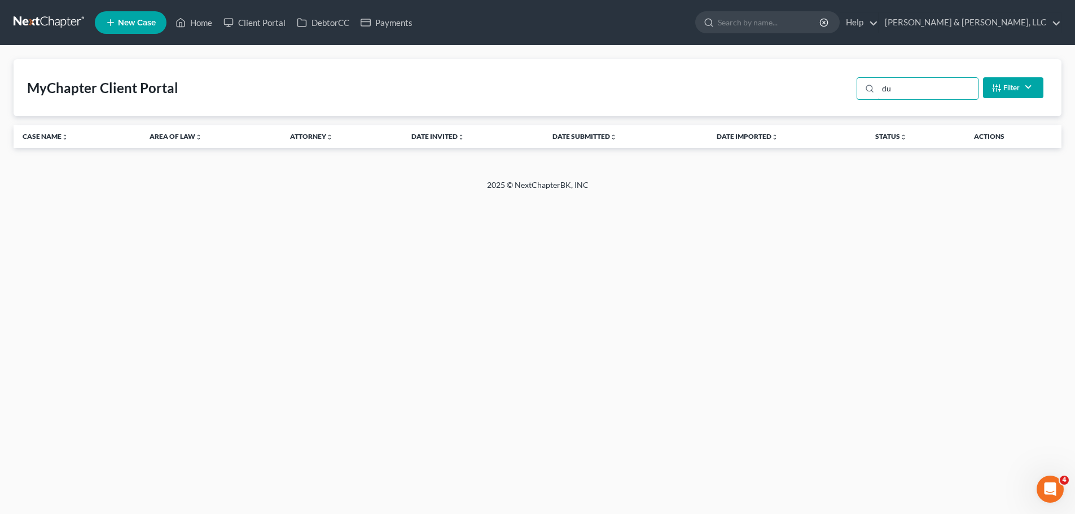
type input "d"
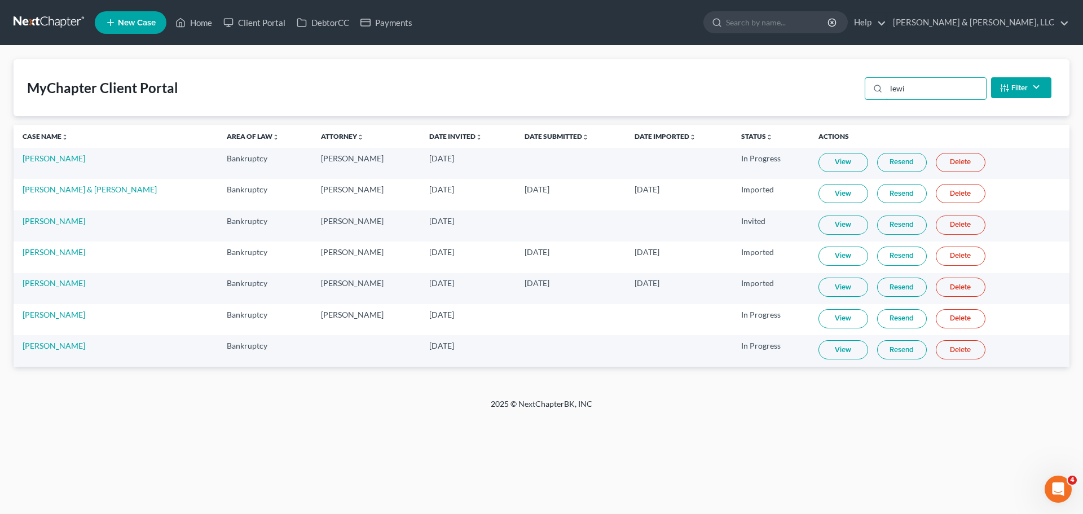
type input "[PERSON_NAME]"
